Goal: Task Accomplishment & Management: Complete application form

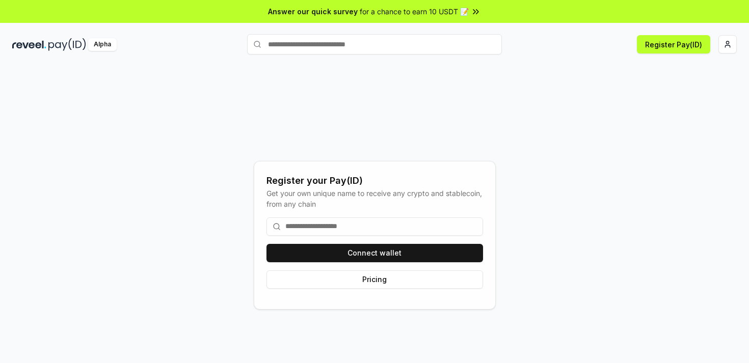
click at [335, 225] on input at bounding box center [375, 227] width 217 height 18
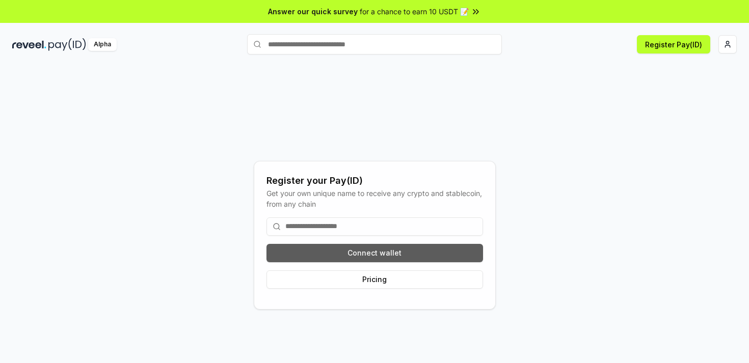
click at [361, 251] on button "Connect wallet" at bounding box center [375, 253] width 217 height 18
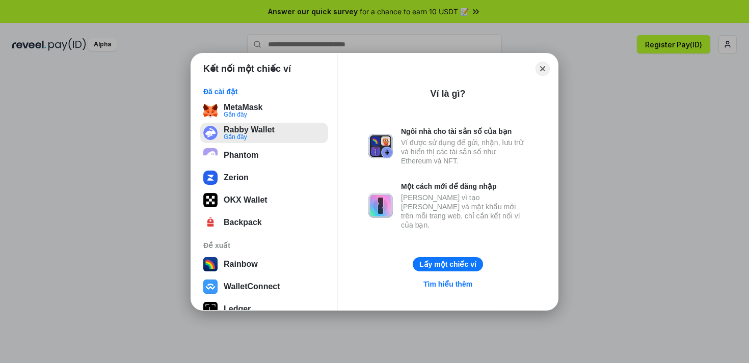
click at [268, 131] on button "Rabby Wallet Gần đây" at bounding box center [264, 133] width 128 height 20
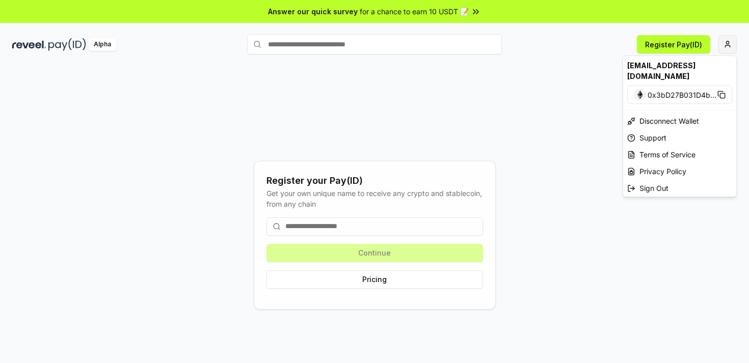
click at [732, 46] on html "Answer our quick survey for a chance to earn 10 USDT 📝 Alpha Register Pay(ID) R…" at bounding box center [374, 181] width 749 height 363
click at [656, 67] on div "[EMAIL_ADDRESS][DOMAIN_NAME]" at bounding box center [679, 71] width 113 height 30
click at [655, 90] on span "0x3bD27B031D4b ..." at bounding box center [682, 95] width 69 height 11
click at [59, 44] on html "Answer our quick survey for a chance to earn 10 USDT 📝 Alpha Register Pay(ID) R…" at bounding box center [374, 181] width 749 height 363
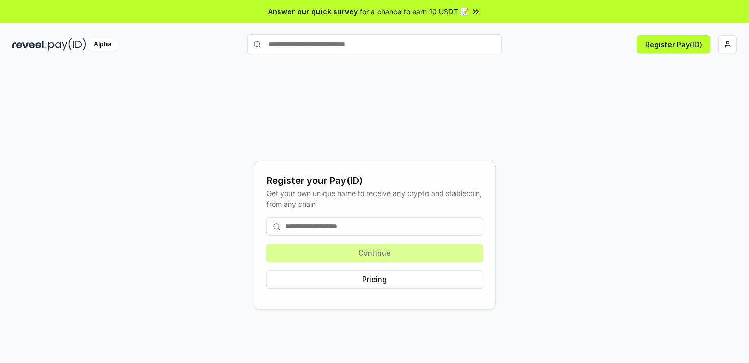
click at [59, 44] on img at bounding box center [67, 44] width 38 height 13
click at [109, 44] on div "Alpha" at bounding box center [102, 44] width 29 height 13
click at [437, 10] on span "for a chance to earn 10 USDT 📝" at bounding box center [414, 11] width 109 height 11
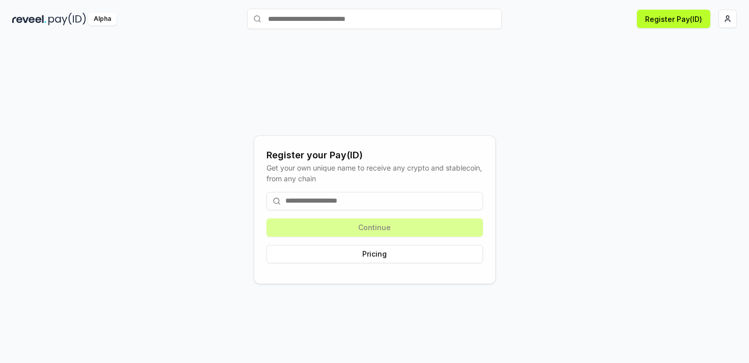
scroll to position [29, 0]
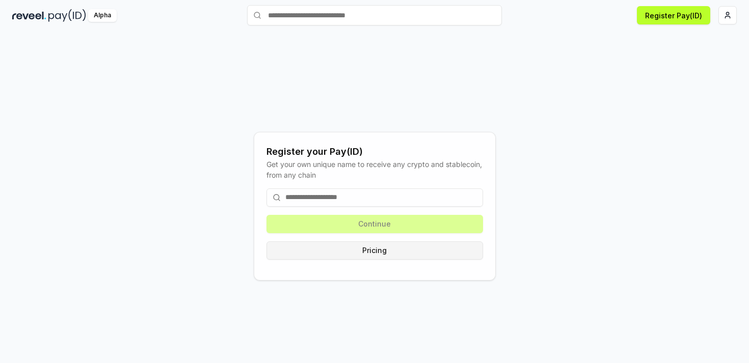
click at [376, 254] on button "Pricing" at bounding box center [375, 251] width 217 height 18
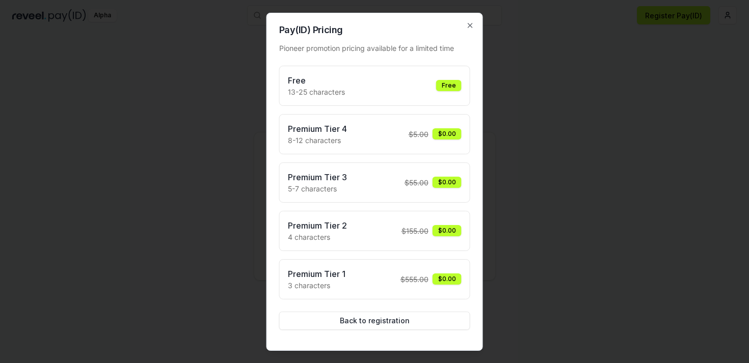
click at [424, 86] on div "Free 13-25 characters Free" at bounding box center [375, 85] width 174 height 23
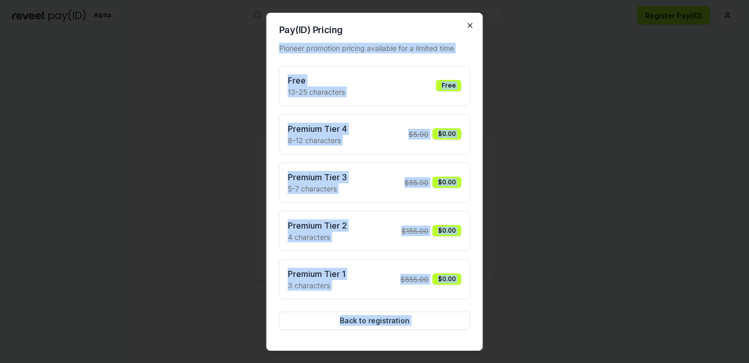
click at [471, 29] on div "Pay(ID) Pricing Pioneer promotion pricing available for a limited time Free 13-…" at bounding box center [375, 182] width 217 height 338
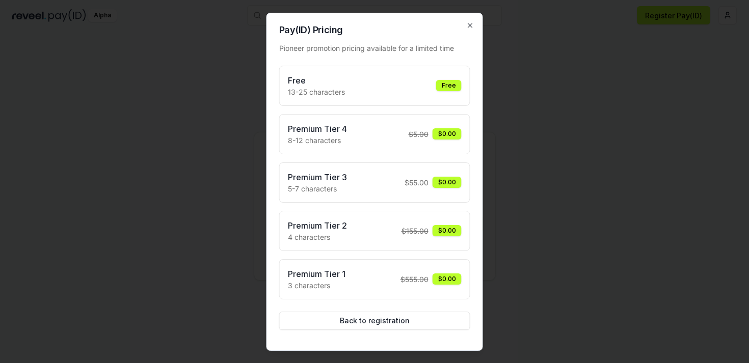
click at [516, 116] on div at bounding box center [374, 181] width 749 height 363
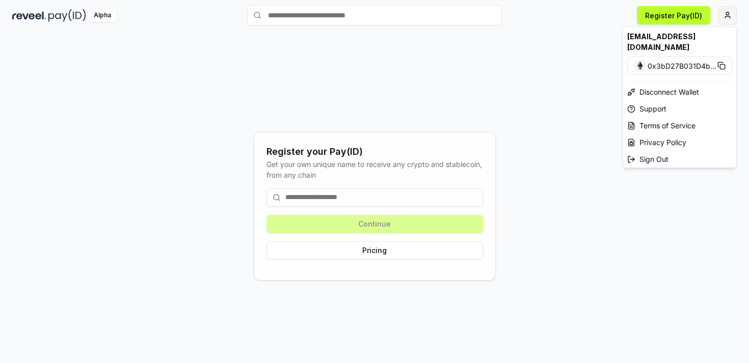
click at [729, 17] on html "Answer our quick survey for a chance to earn 10 USDT 📝 Alpha Register Pay(ID) R…" at bounding box center [374, 181] width 749 height 363
click at [309, 187] on html "Answer our quick survey for a chance to earn 10 USDT 📝 Alpha Register Pay(ID) R…" at bounding box center [374, 181] width 749 height 363
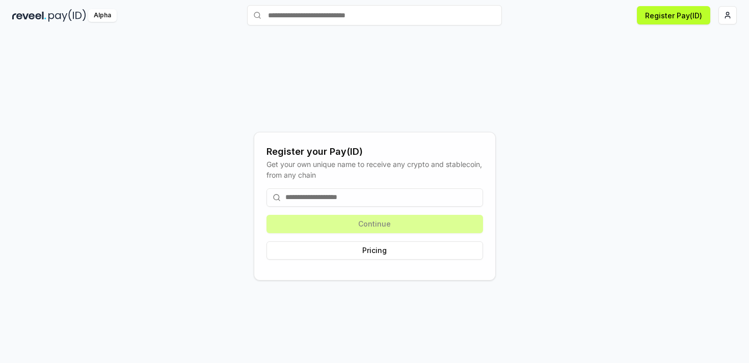
click at [306, 194] on input at bounding box center [375, 198] width 217 height 18
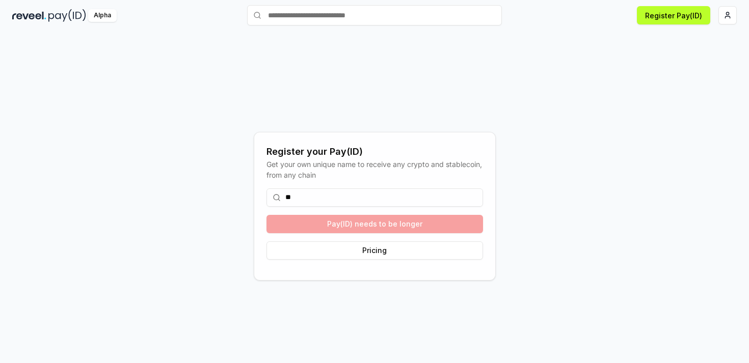
type input "***"
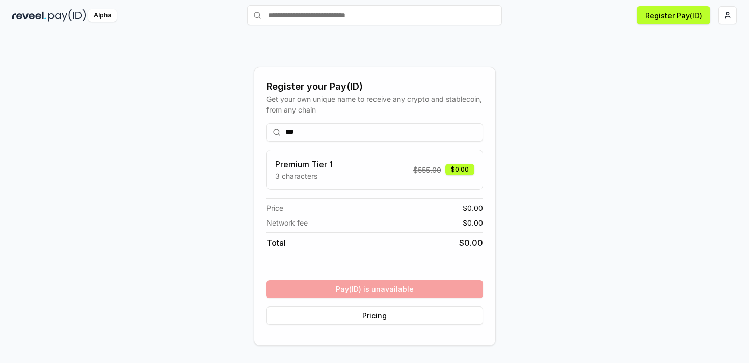
click at [339, 137] on input "***" at bounding box center [375, 132] width 217 height 18
click at [328, 133] on input "***" at bounding box center [375, 132] width 217 height 18
type input "*"
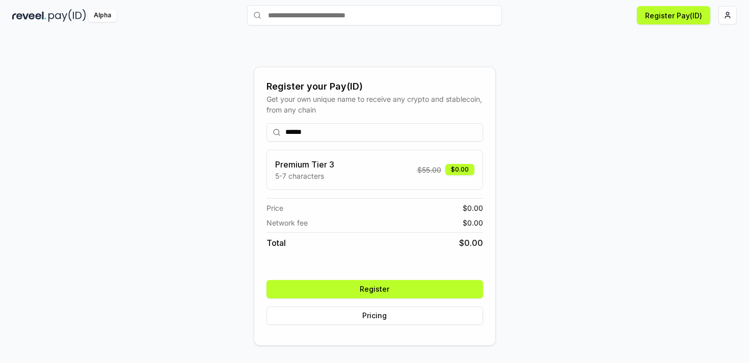
type input "******"
click at [408, 287] on button "Register" at bounding box center [375, 289] width 217 height 18
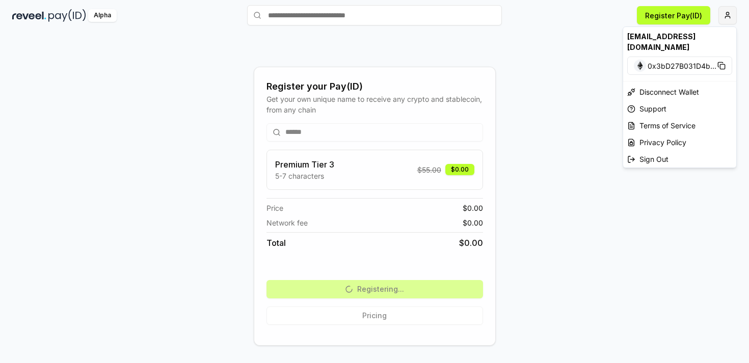
click at [733, 18] on html "Answer our quick survey for a chance to earn 10 USDT 📝 Alpha Register Pay(ID) R…" at bounding box center [374, 181] width 749 height 363
click at [359, 294] on html "Answer our quick survey for a chance to earn 10 USDT 📝 Alpha Register Pay(ID) R…" at bounding box center [374, 181] width 749 height 363
